Goal: Transaction & Acquisition: Purchase product/service

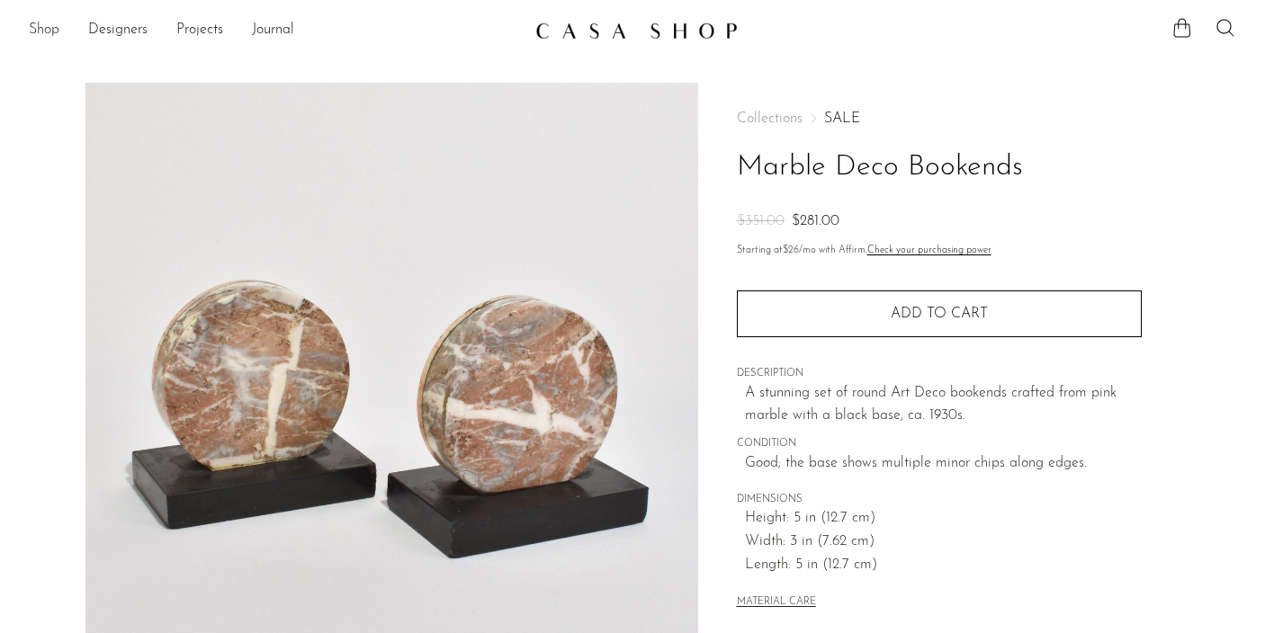
click at [40, 26] on link "Shop" at bounding box center [44, 30] width 31 height 23
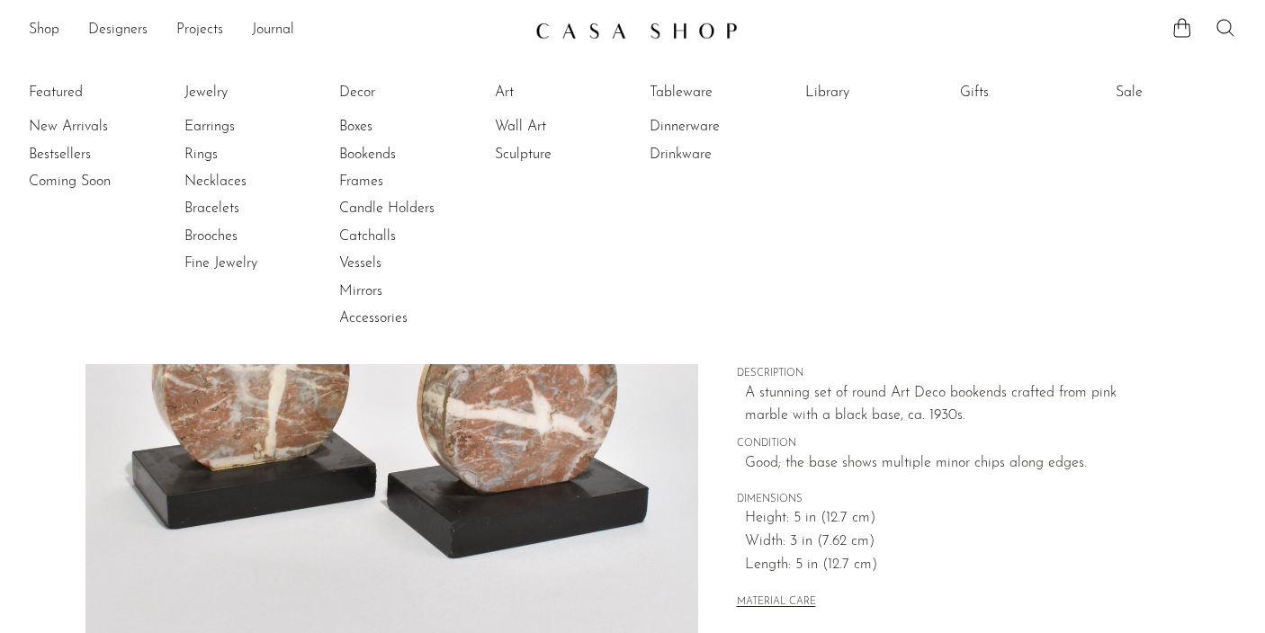
click at [1226, 29] on icon at bounding box center [1226, 28] width 22 height 22
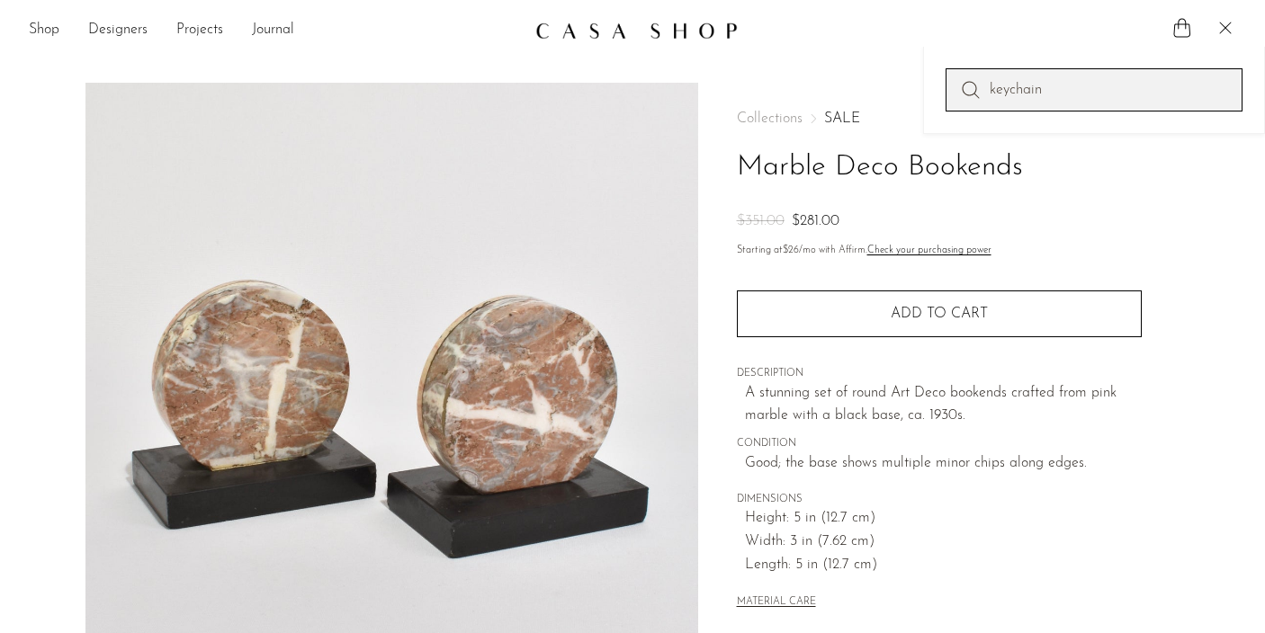
type input "keychain"
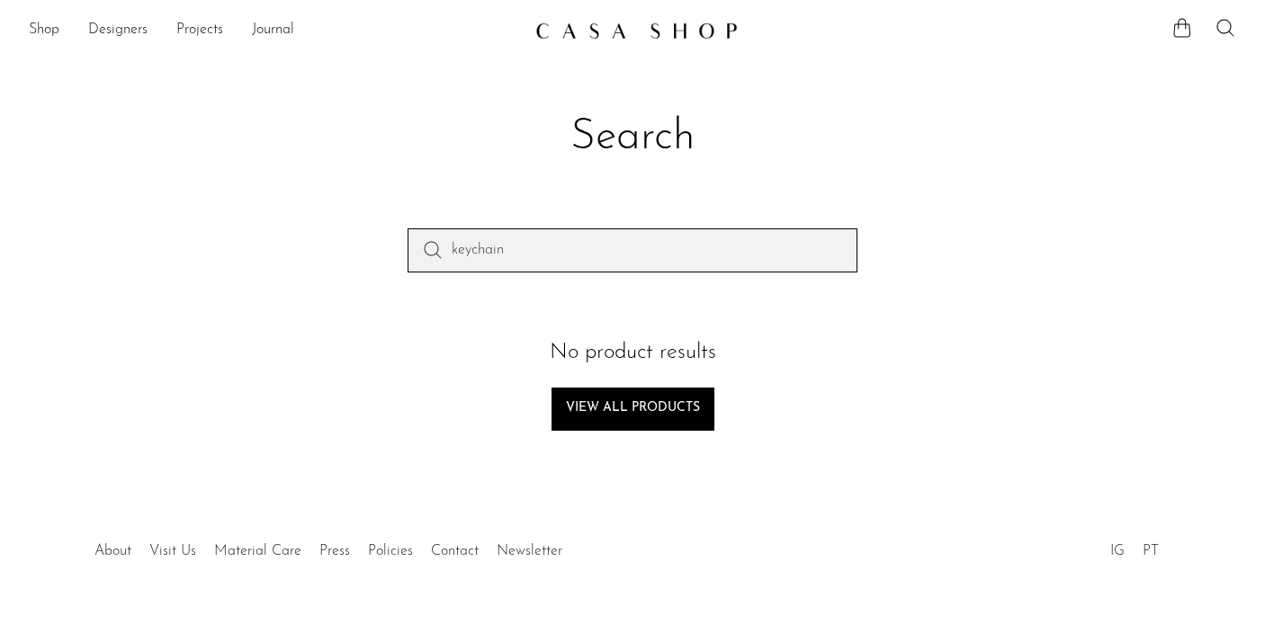
click at [849, 243] on input "keychain" at bounding box center [633, 250] width 450 height 43
type input "key"
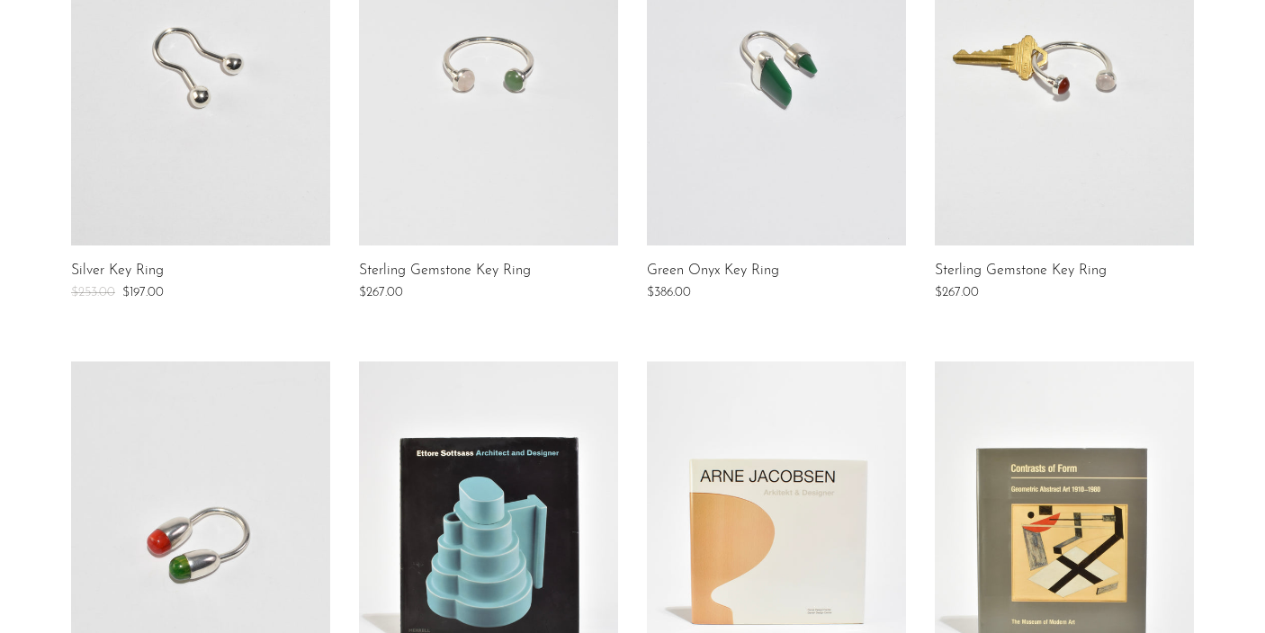
scroll to position [434, 0]
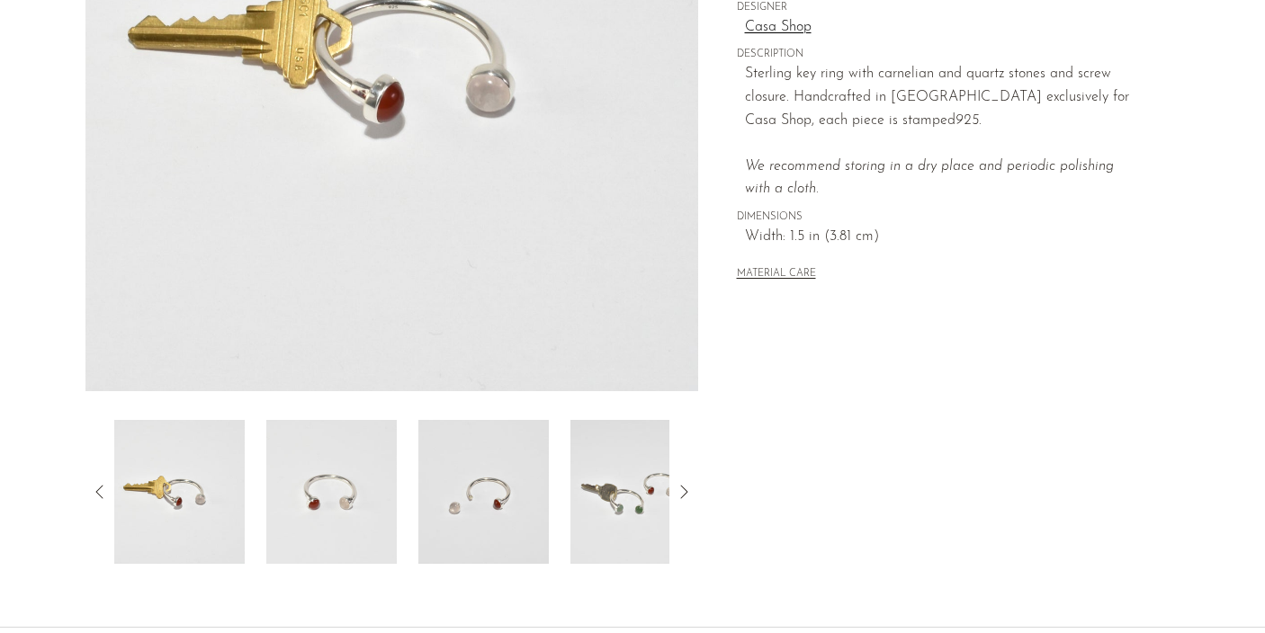
click at [652, 462] on img at bounding box center [635, 492] width 130 height 144
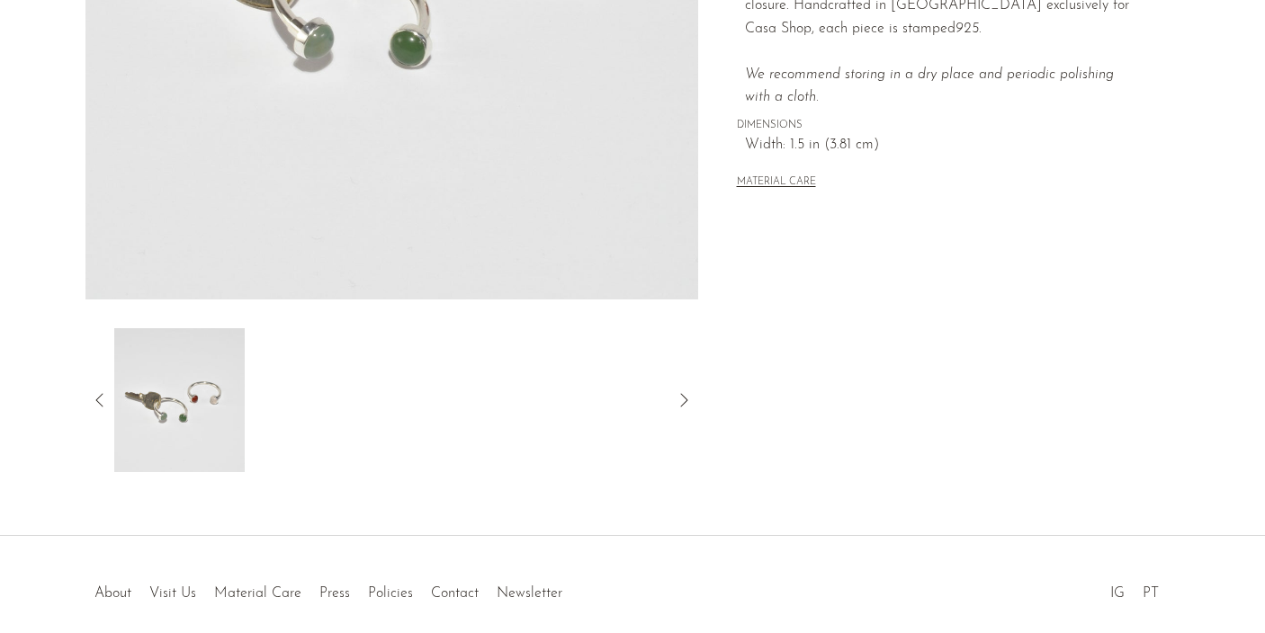
scroll to position [494, 0]
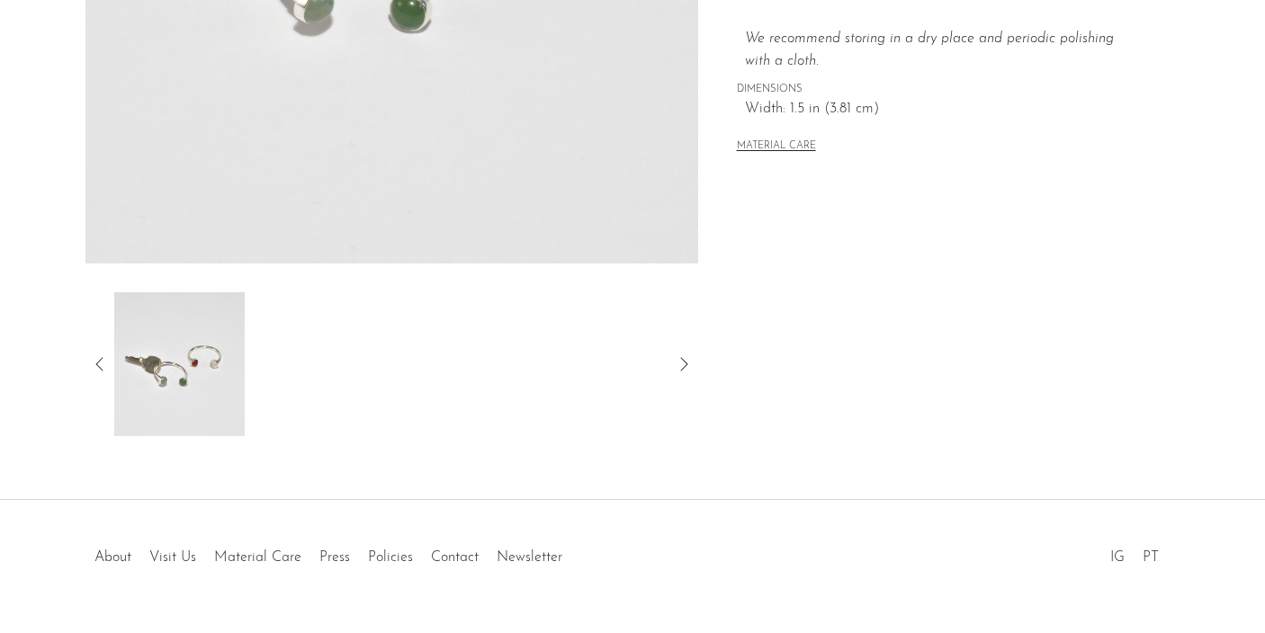
click at [103, 364] on icon at bounding box center [100, 365] width 22 height 22
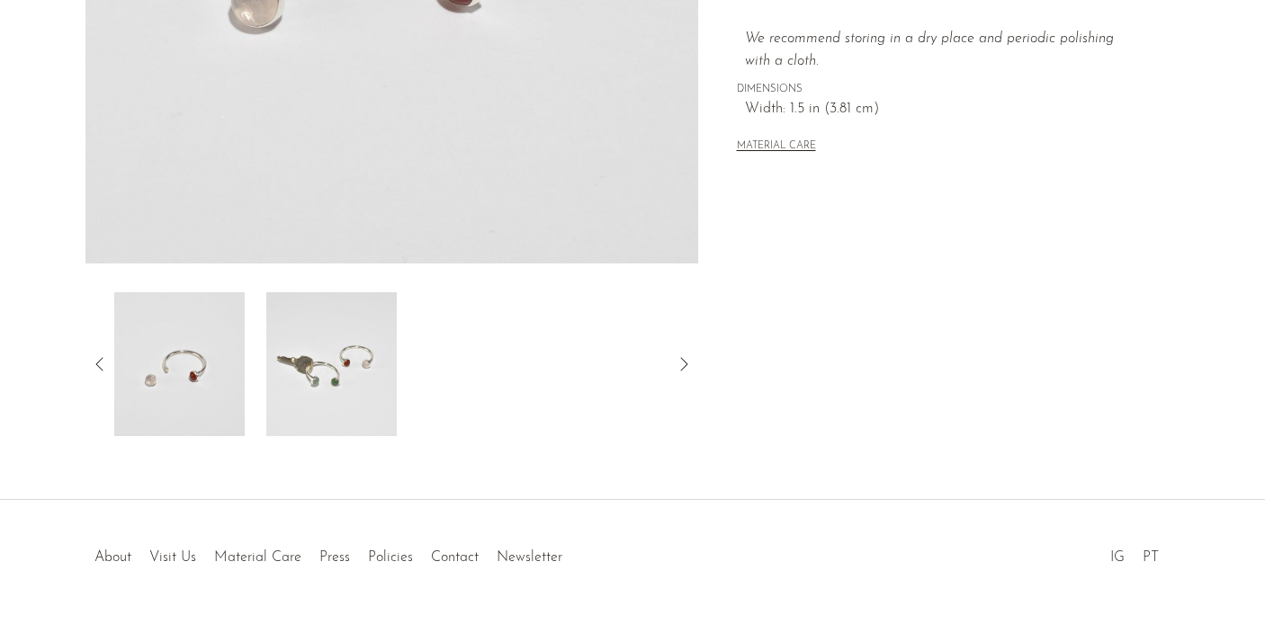
click at [193, 348] on img at bounding box center [179, 364] width 130 height 144
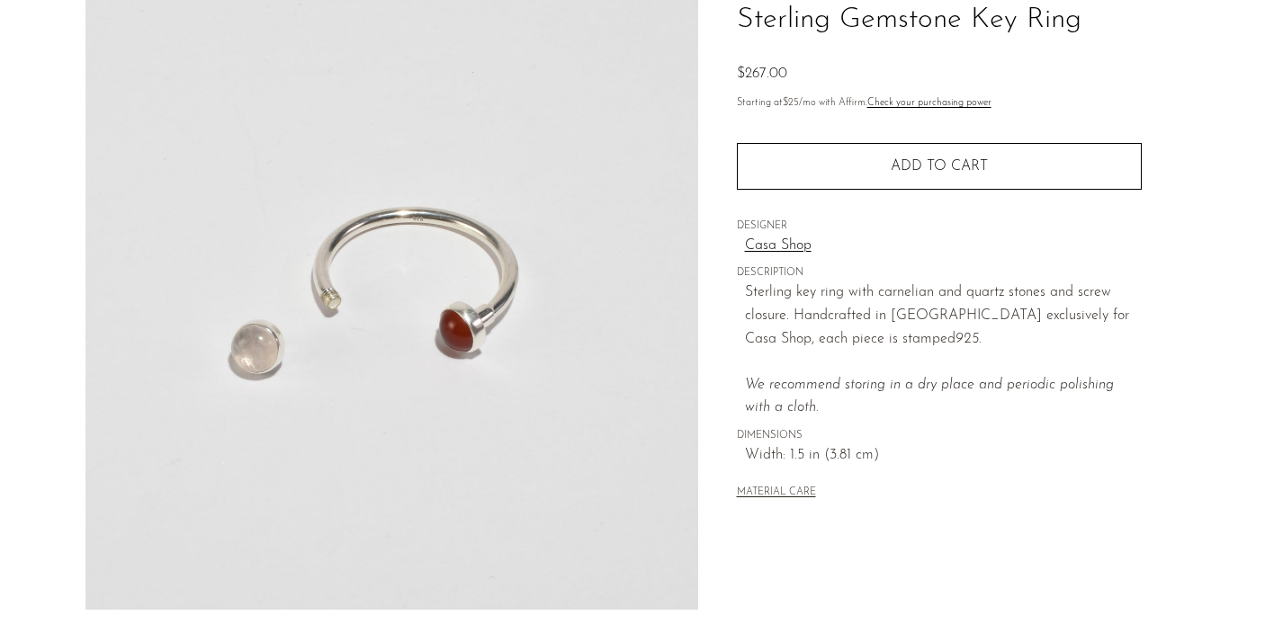
scroll to position [147, 0]
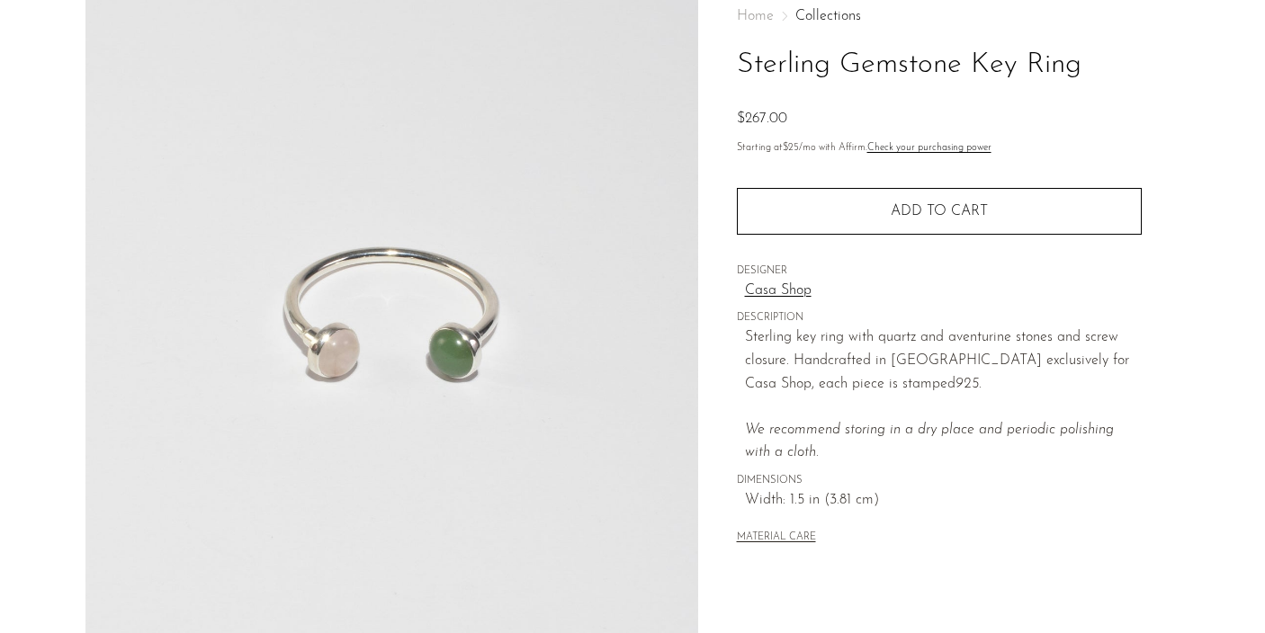
scroll to position [113, 0]
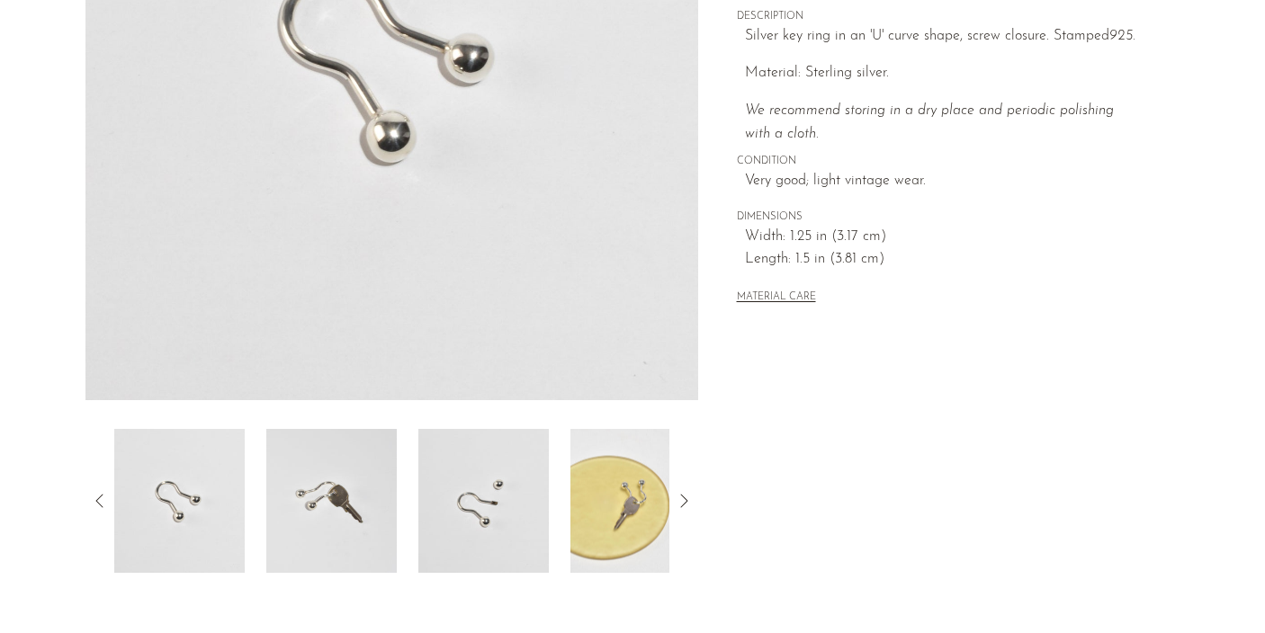
scroll to position [370, 0]
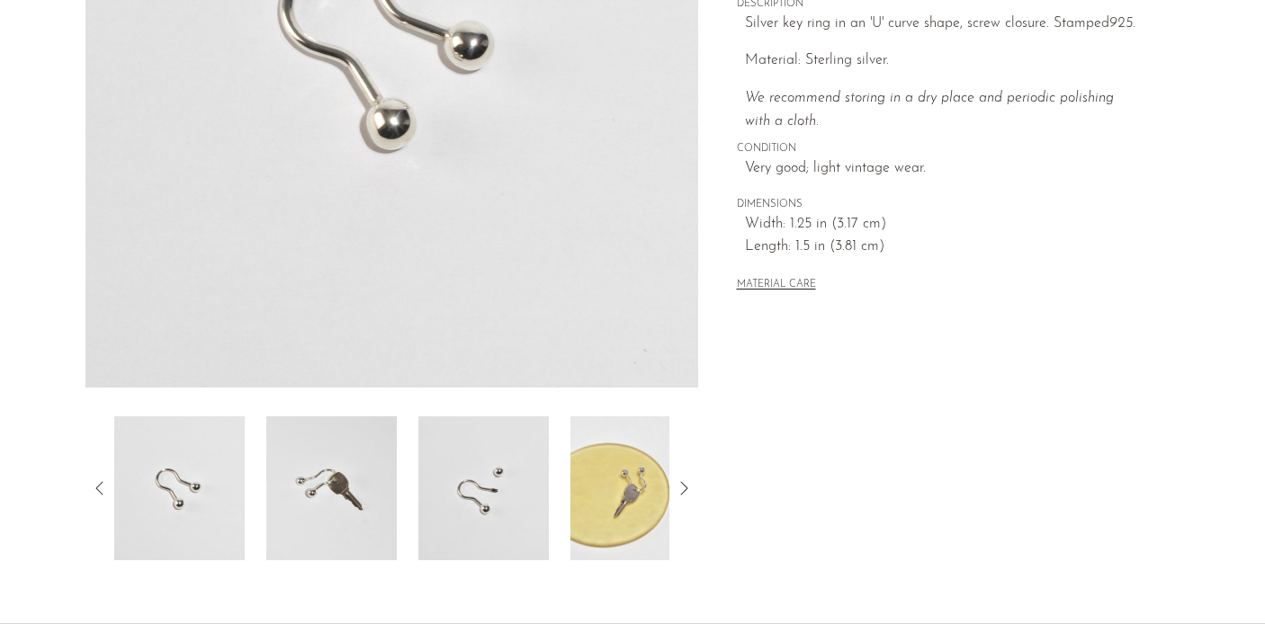
click at [405, 475] on div at bounding box center [391, 489] width 555 height 144
click at [361, 480] on img at bounding box center [331, 489] width 130 height 144
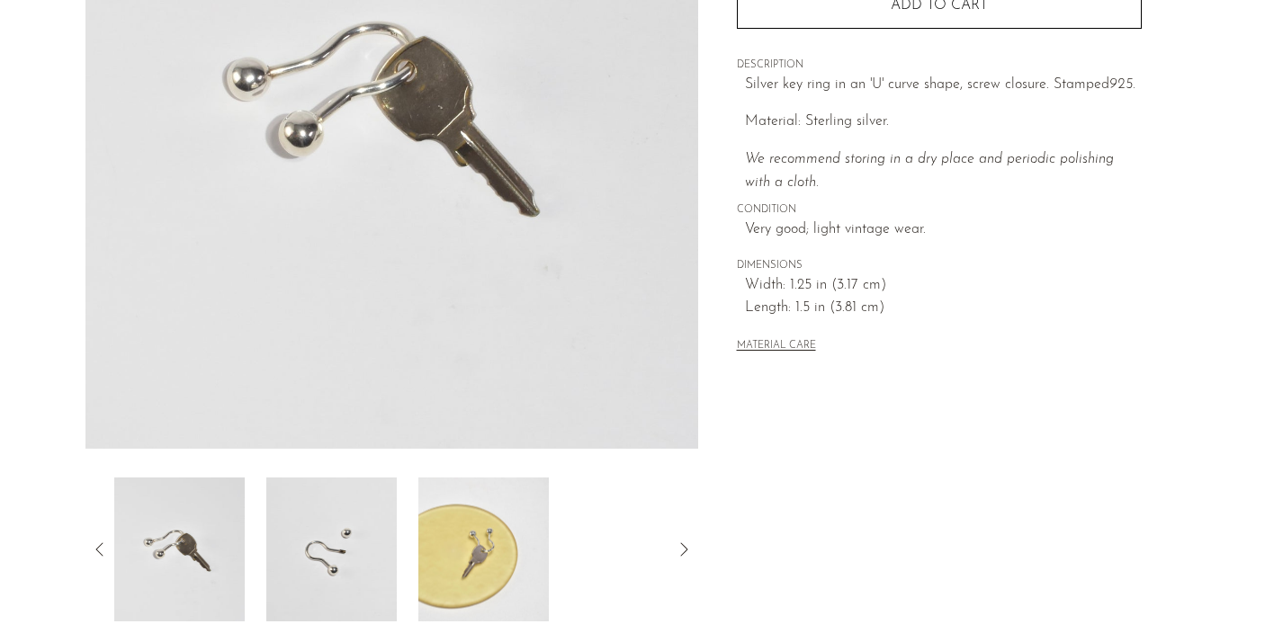
scroll to position [339, 0]
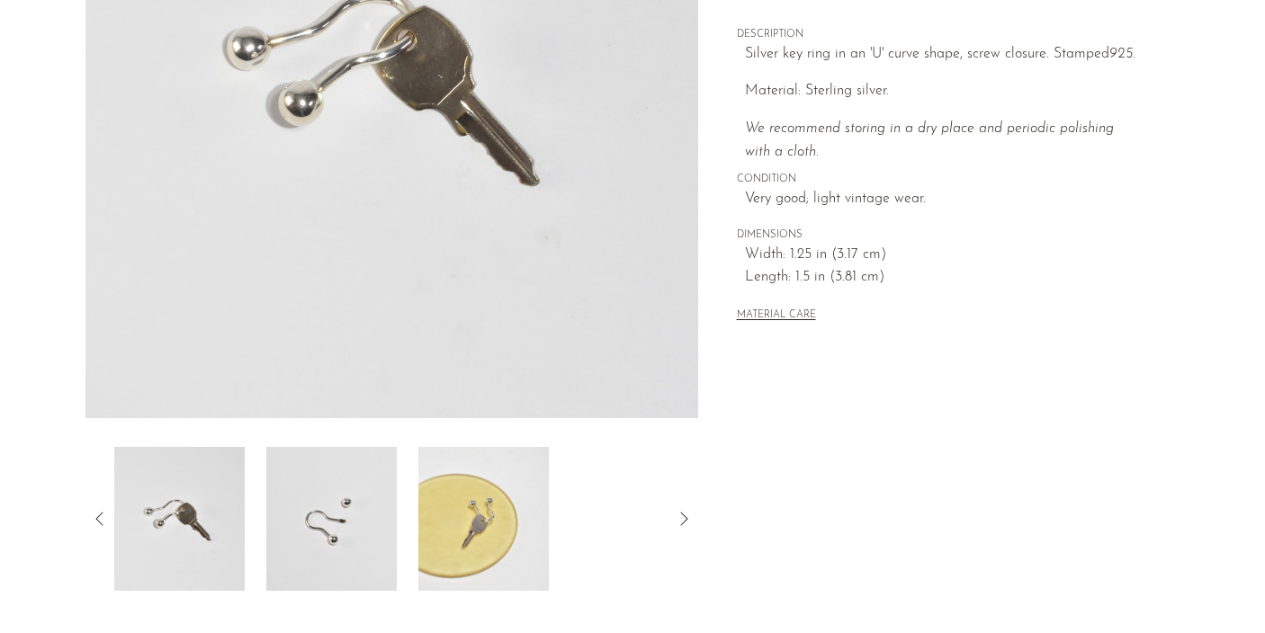
click at [508, 500] on img at bounding box center [483, 519] width 130 height 144
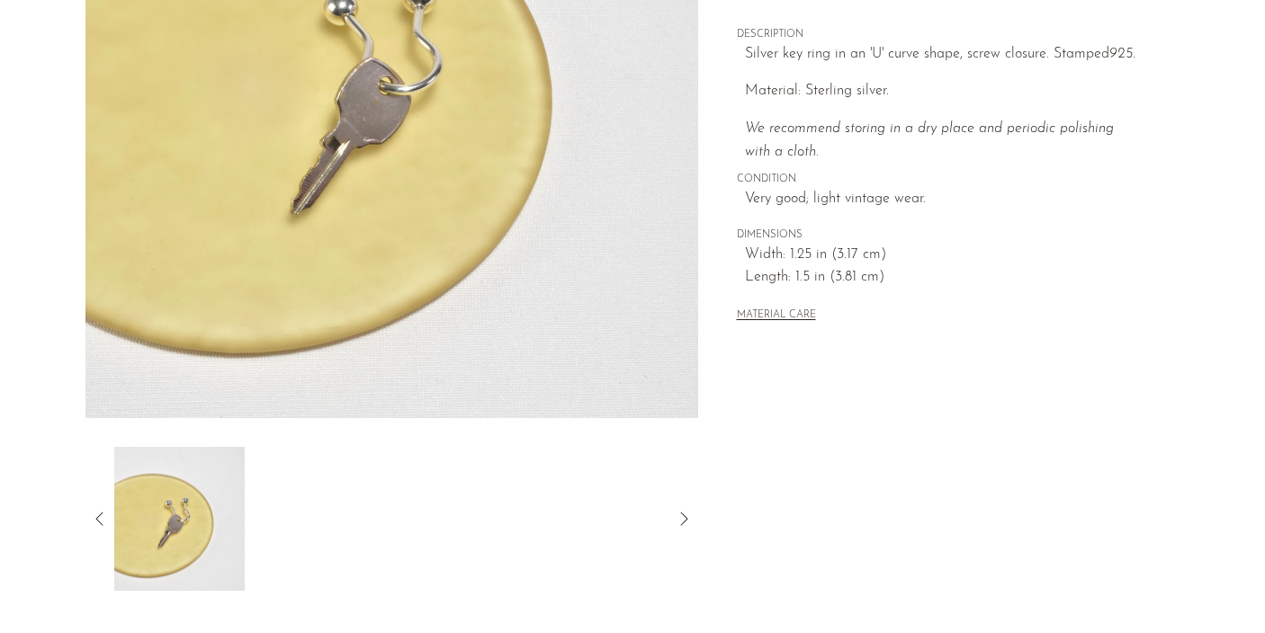
scroll to position [0, 0]
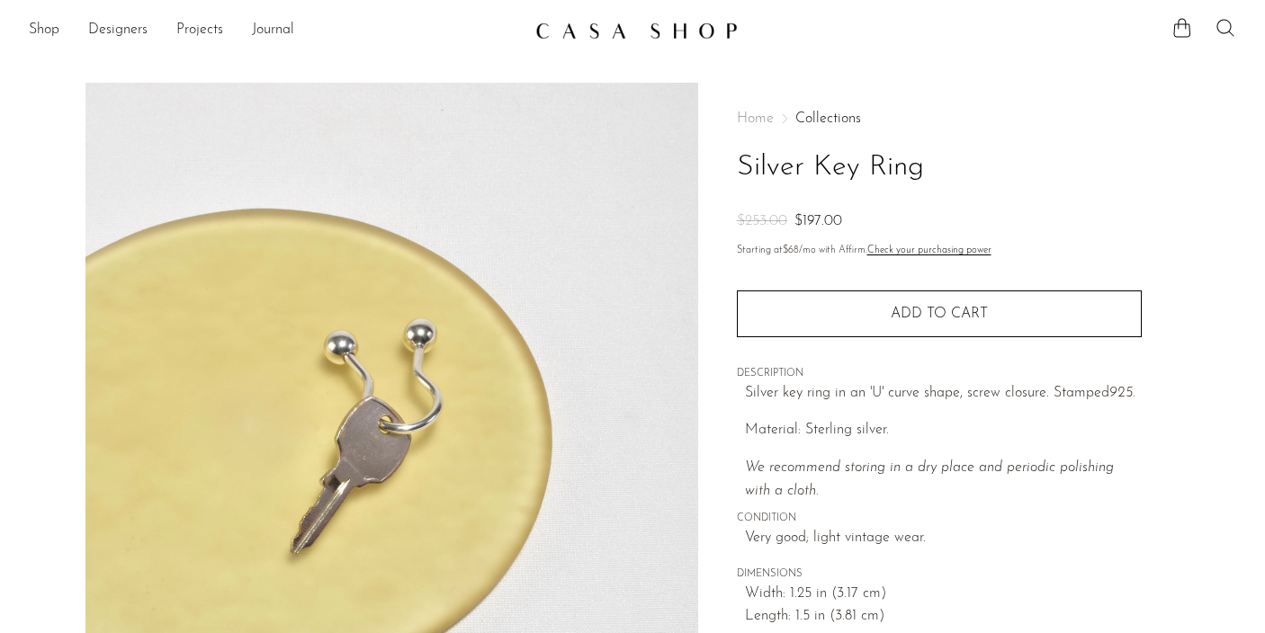
click at [1226, 28] on icon at bounding box center [1226, 28] width 22 height 22
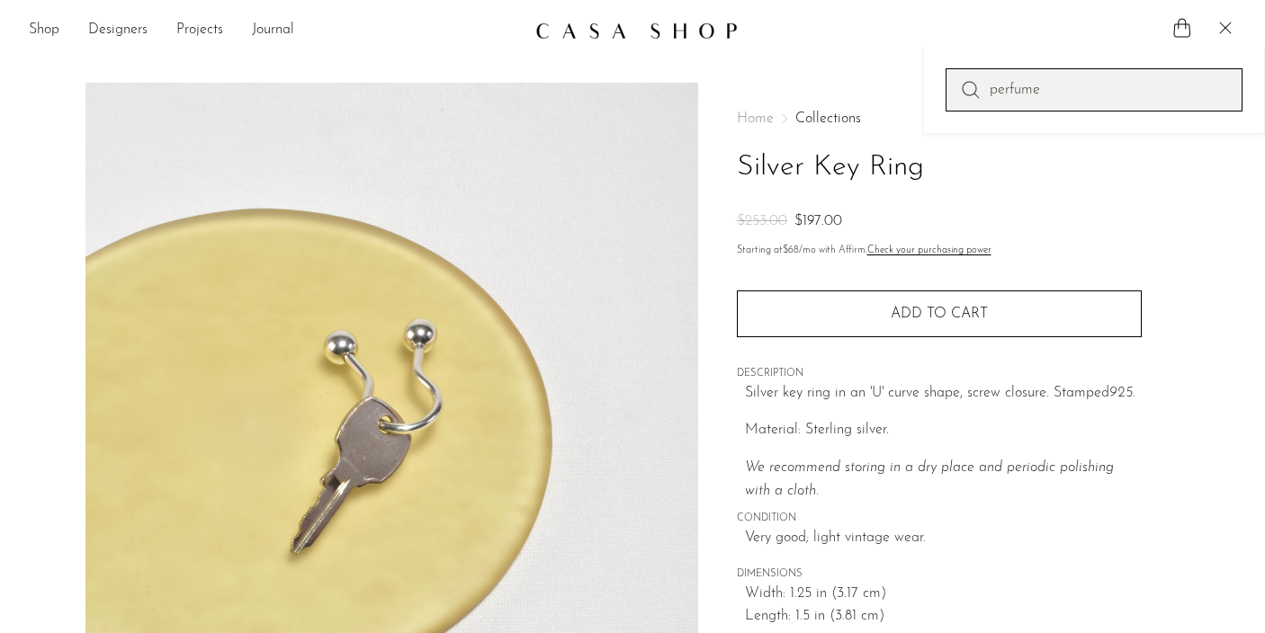
type input "perfume"
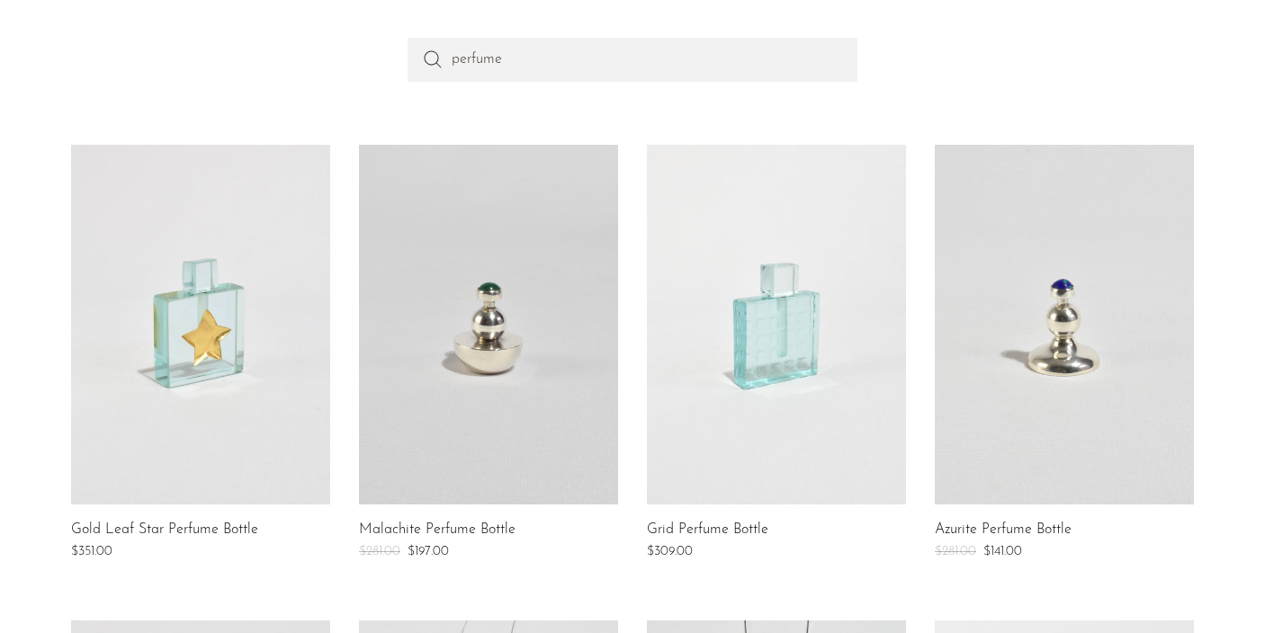
scroll to position [195, 0]
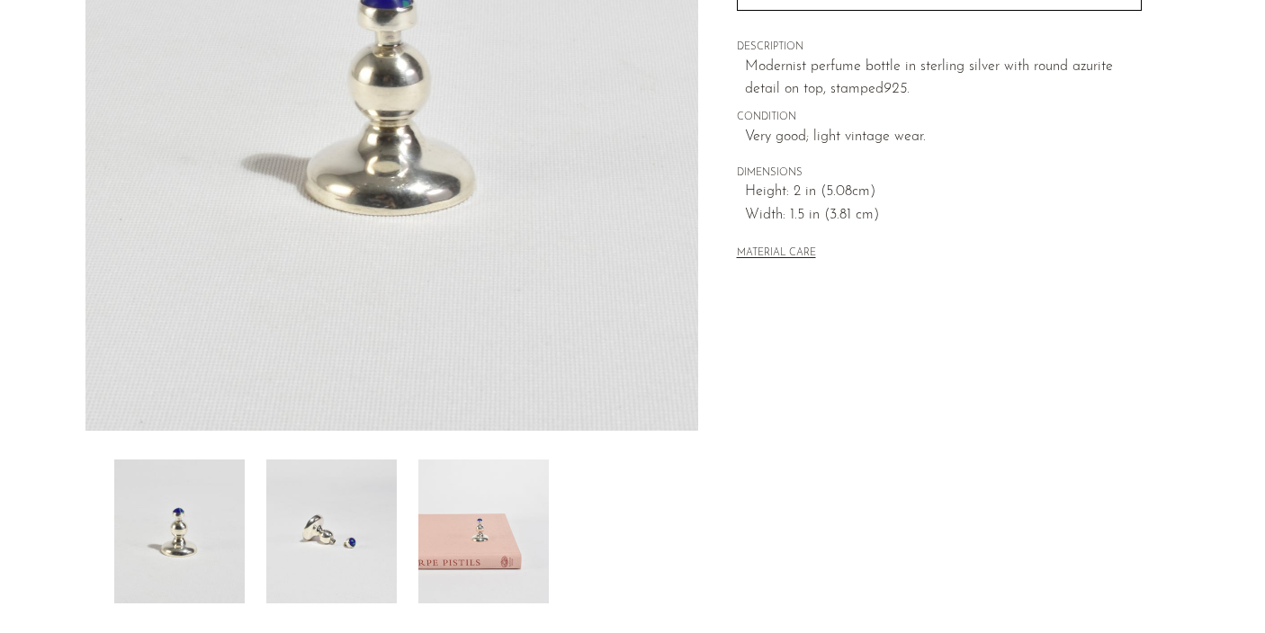
scroll to position [538, 0]
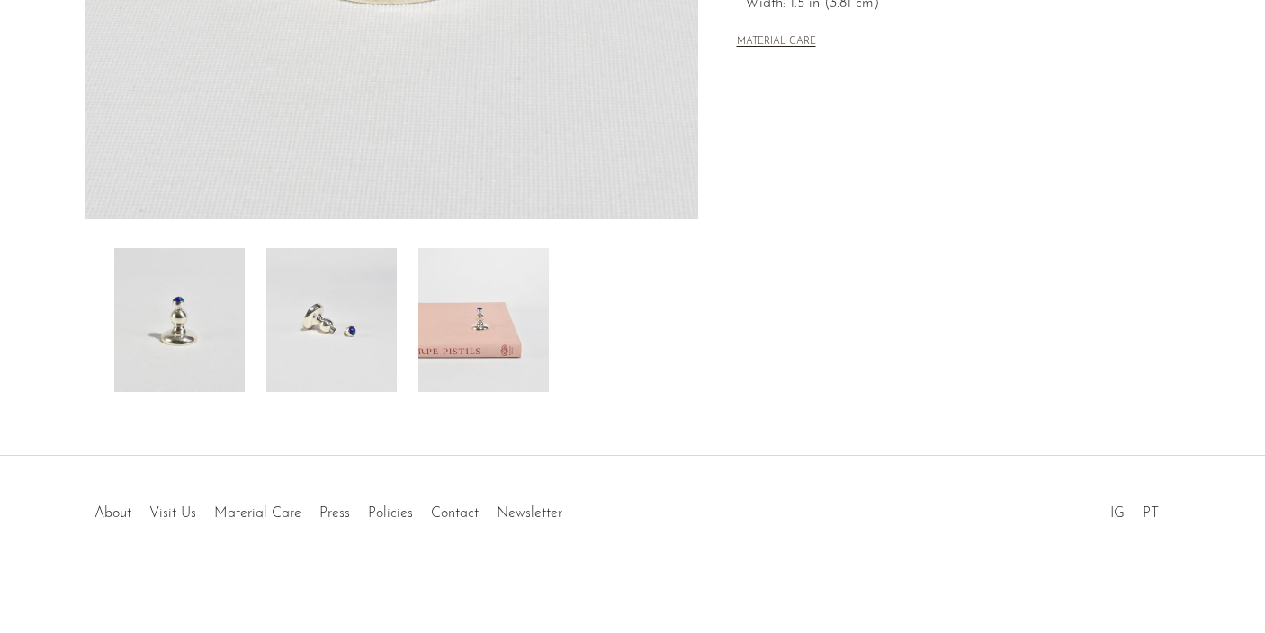
click at [537, 295] on img at bounding box center [483, 320] width 130 height 144
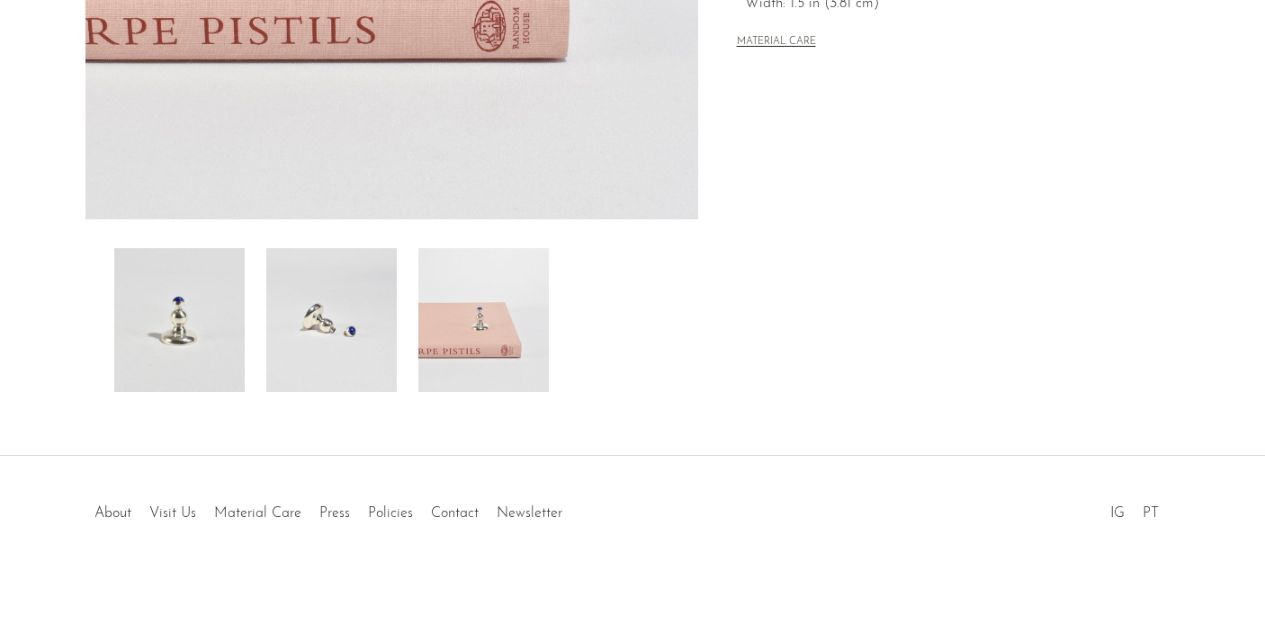
click at [381, 323] on img at bounding box center [331, 320] width 130 height 144
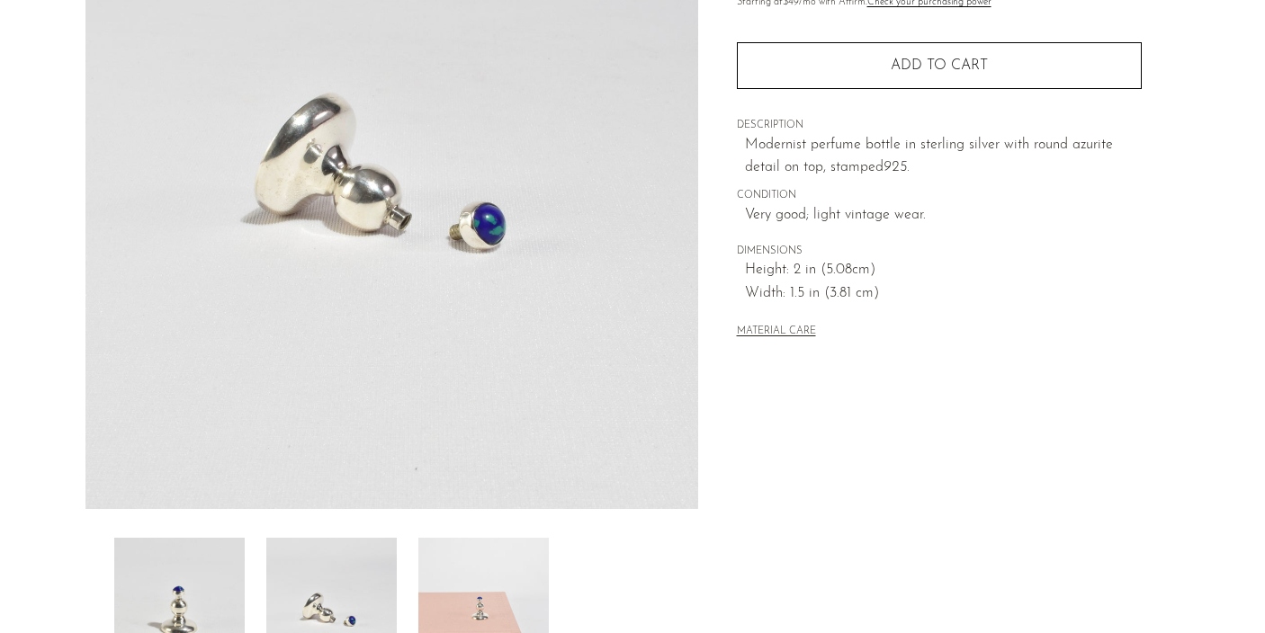
scroll to position [250, 0]
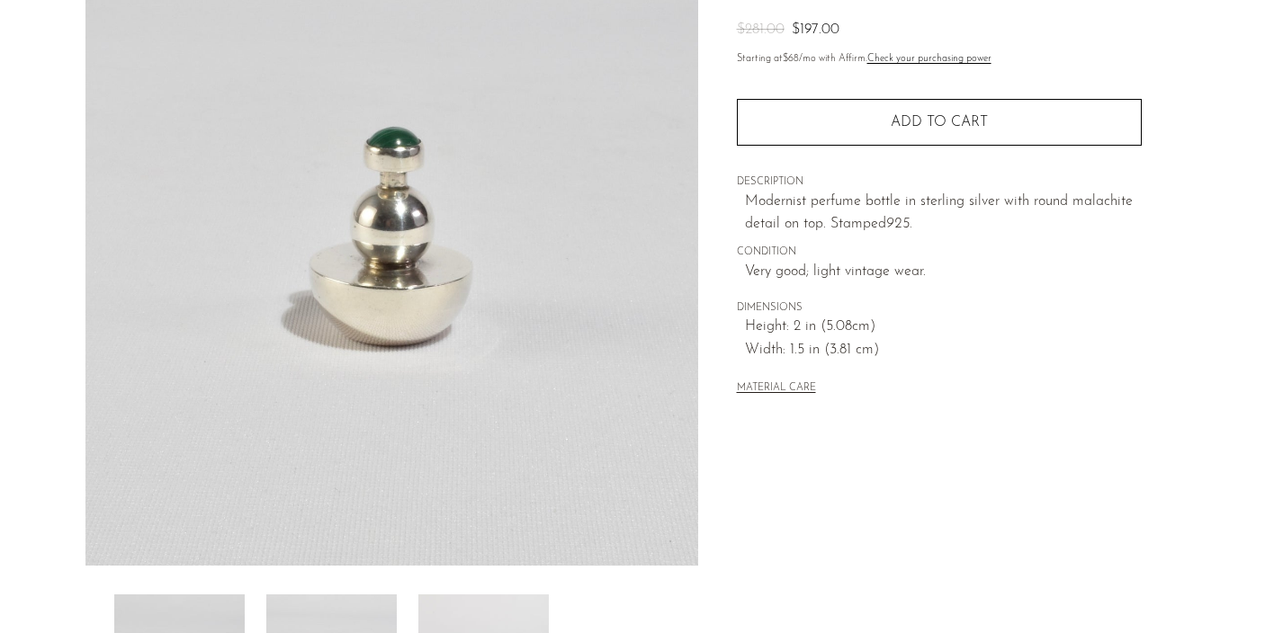
scroll to position [235, 0]
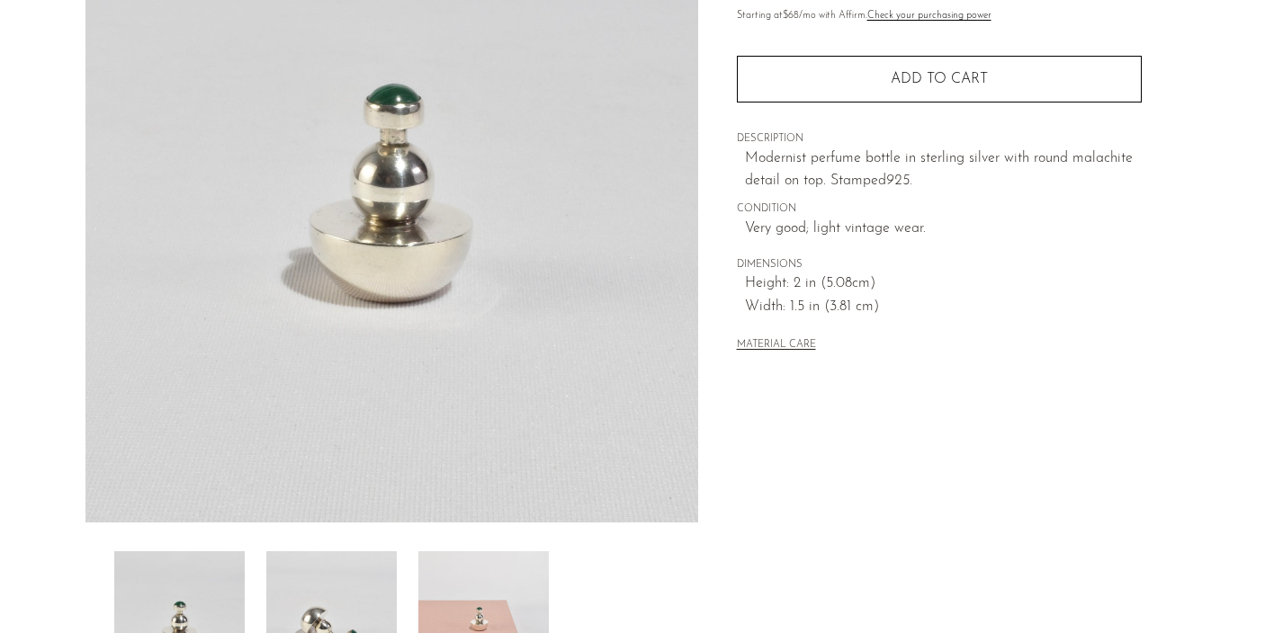
click at [364, 596] on img at bounding box center [331, 624] width 130 height 144
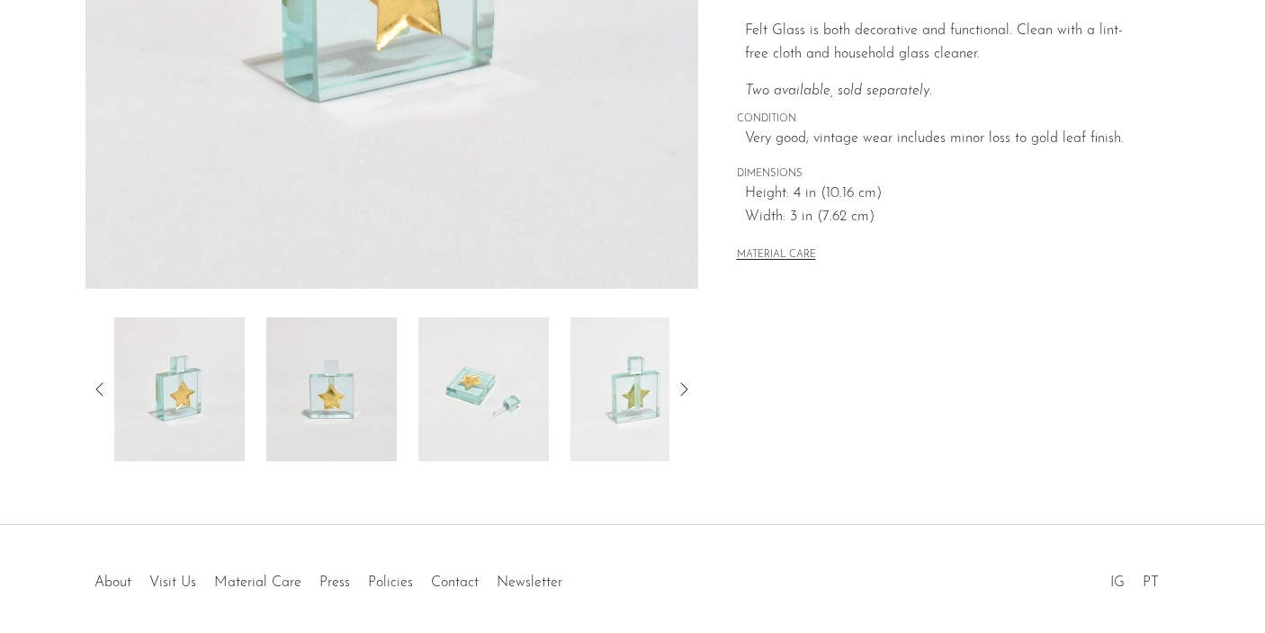
click at [595, 407] on img at bounding box center [635, 390] width 130 height 144
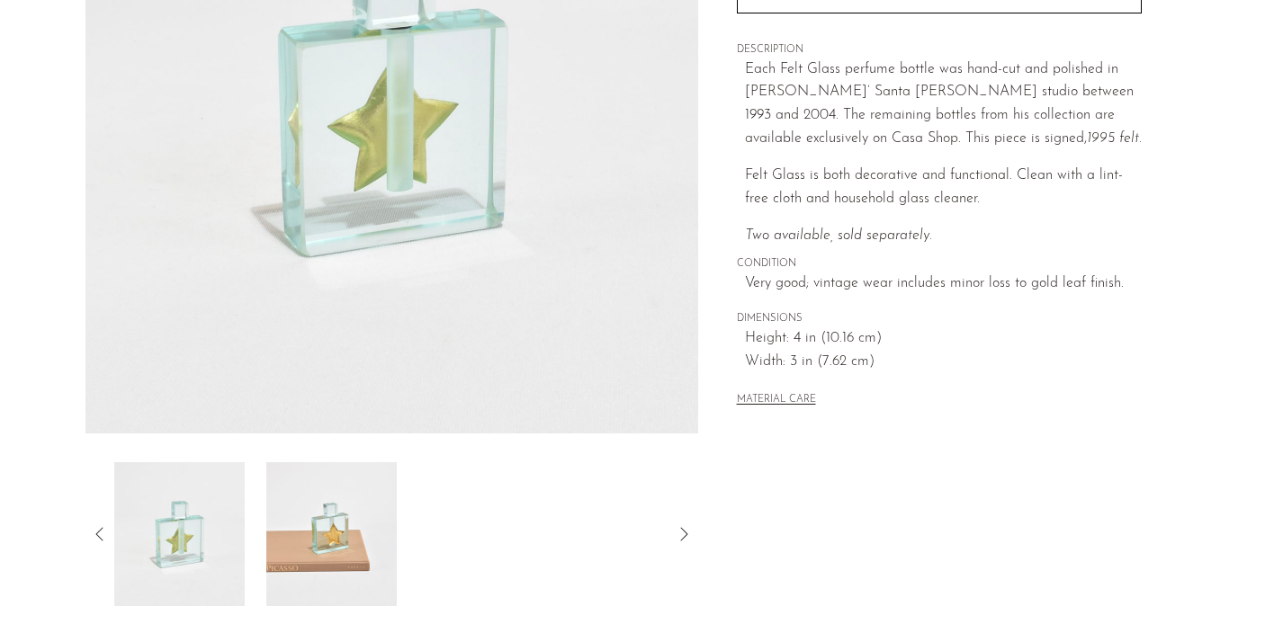
scroll to position [320, 0]
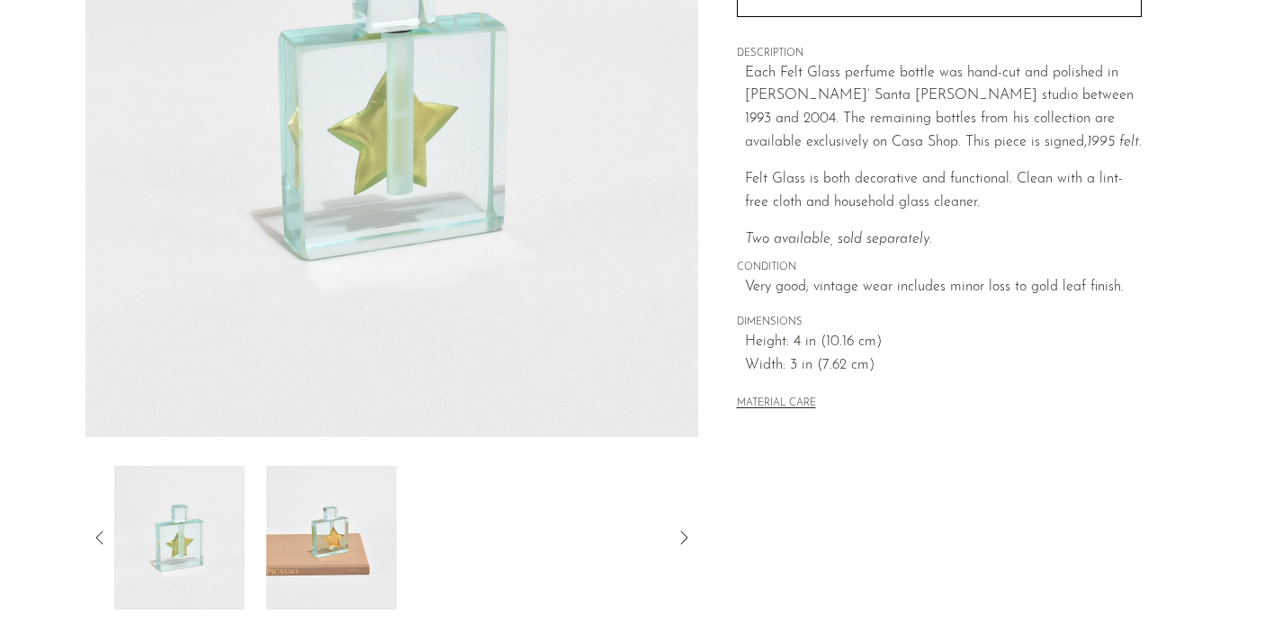
click at [198, 534] on img at bounding box center [179, 538] width 130 height 144
click at [108, 542] on icon at bounding box center [100, 538] width 22 height 22
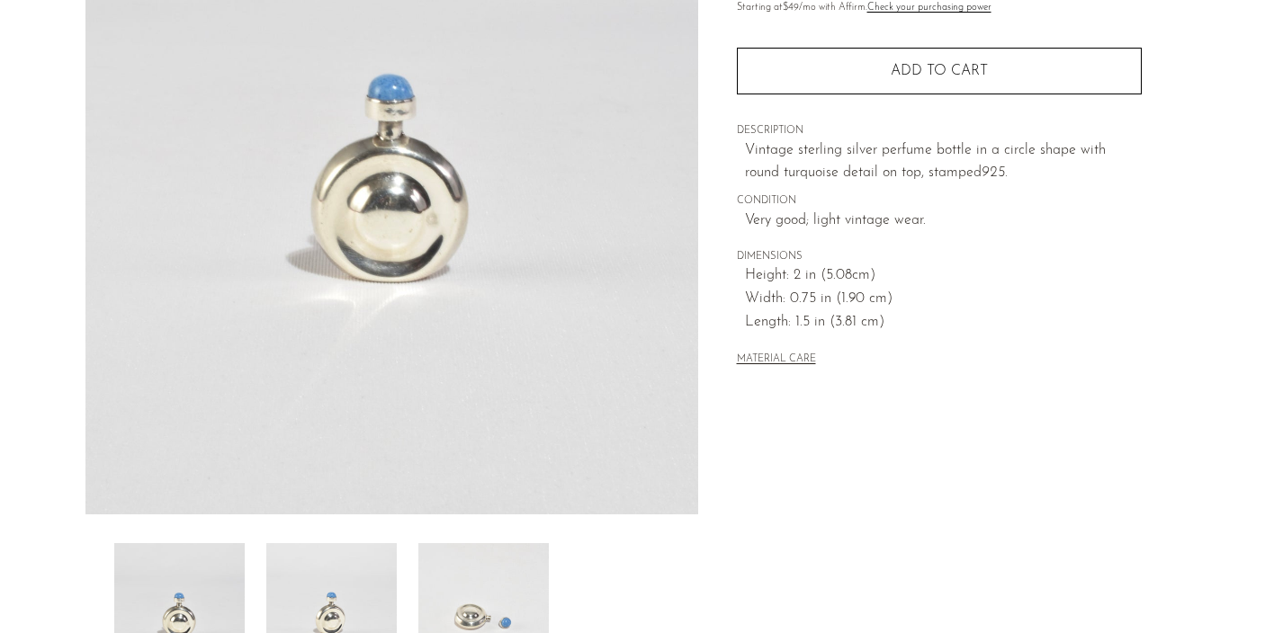
scroll to position [261, 0]
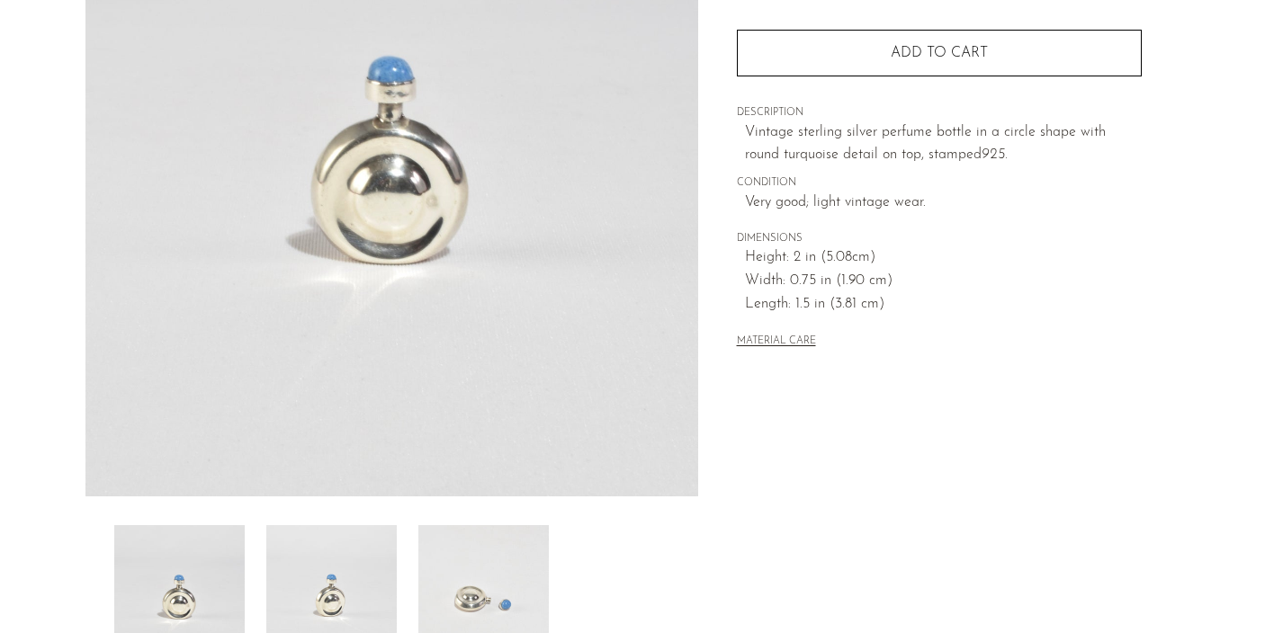
click at [350, 595] on img at bounding box center [331, 598] width 130 height 144
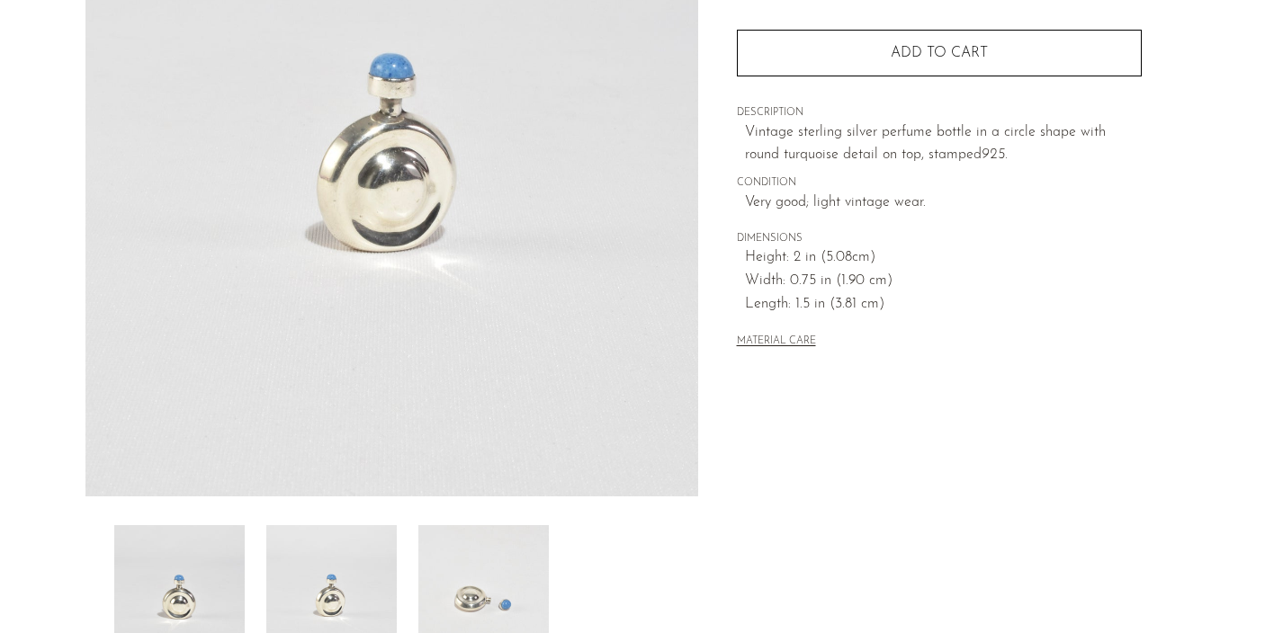
click at [494, 588] on img at bounding box center [483, 598] width 130 height 144
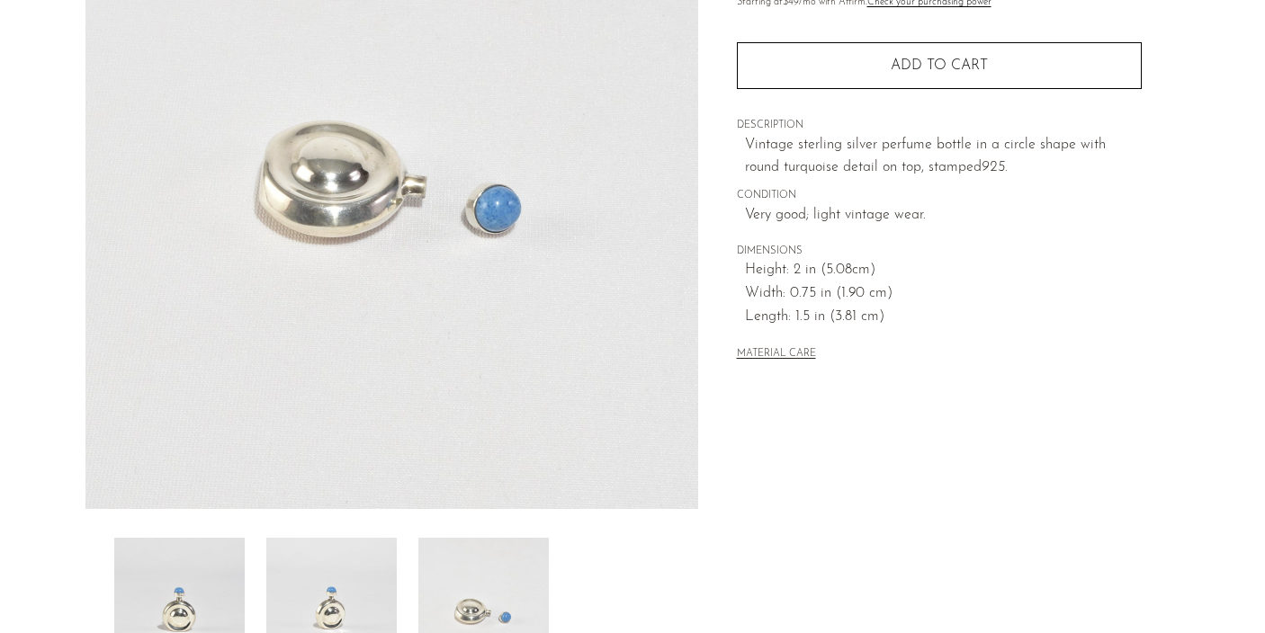
scroll to position [252, 0]
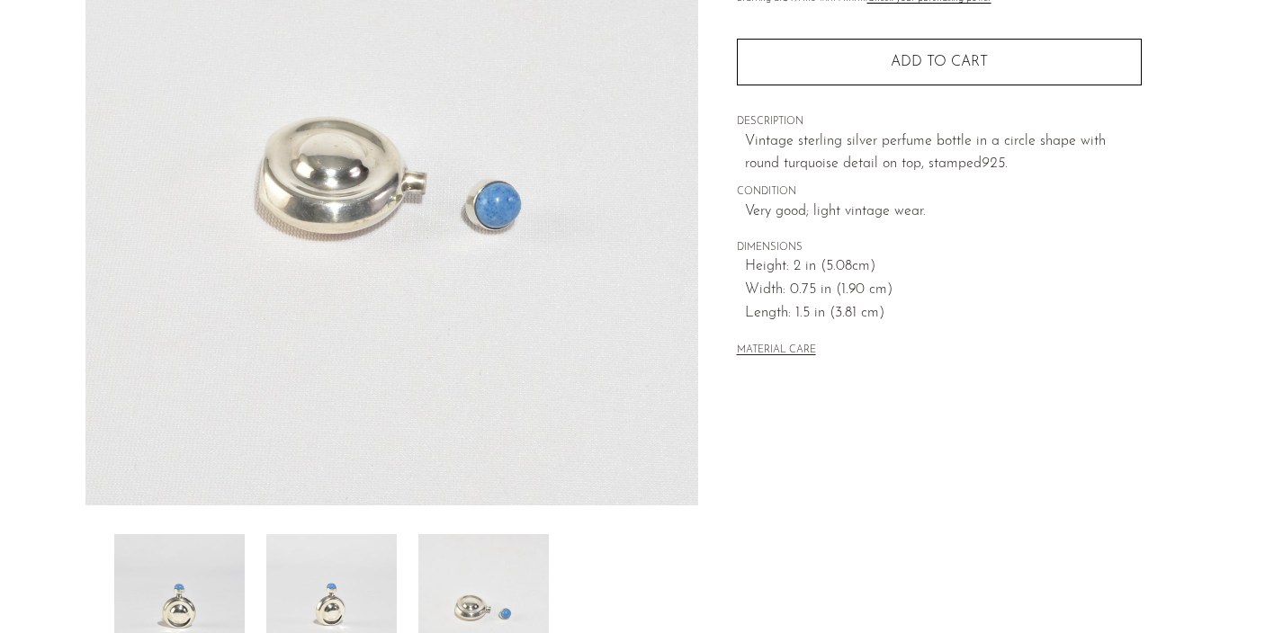
click at [500, 562] on img at bounding box center [483, 607] width 130 height 144
click at [329, 601] on img at bounding box center [331, 607] width 130 height 144
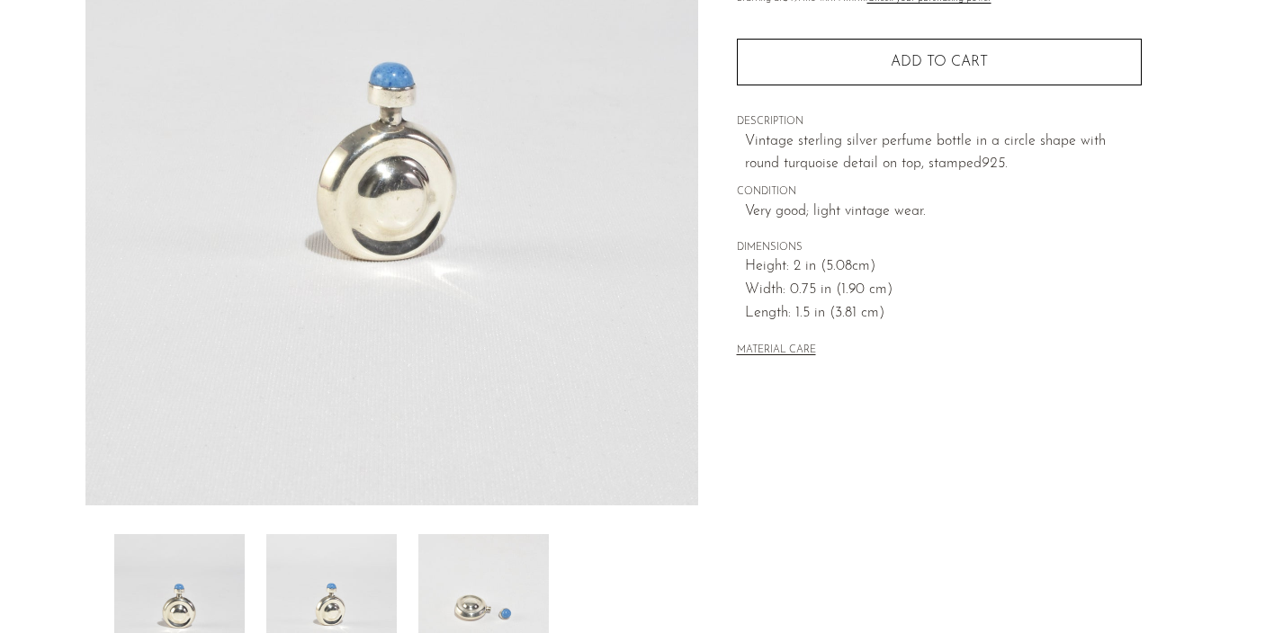
click at [215, 585] on img at bounding box center [179, 607] width 130 height 144
